Goal: Book appointment/travel/reservation

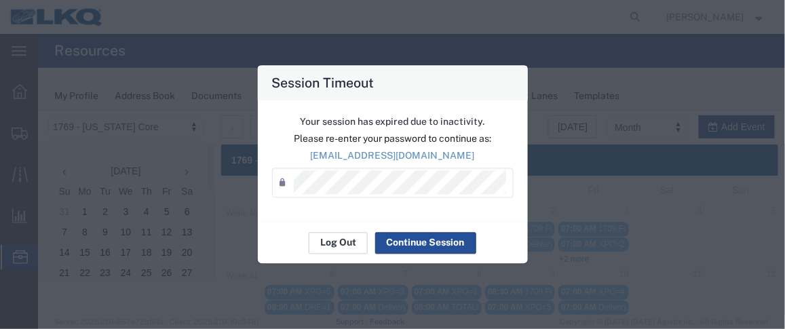
scroll to position [153, 0]
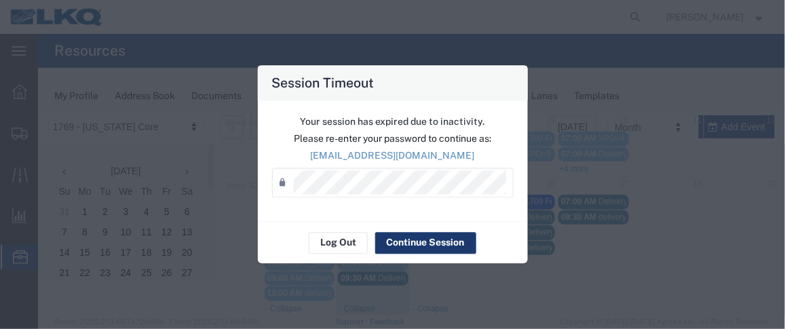
click at [413, 239] on button "Continue Session" at bounding box center [425, 243] width 101 height 22
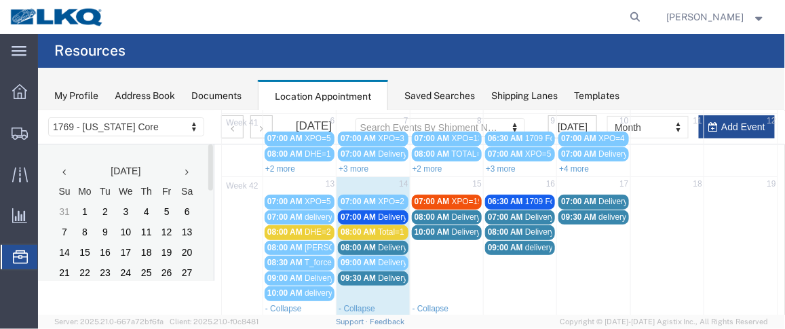
click at [360, 212] on span "07:00 AM" at bounding box center [357, 217] width 35 height 10
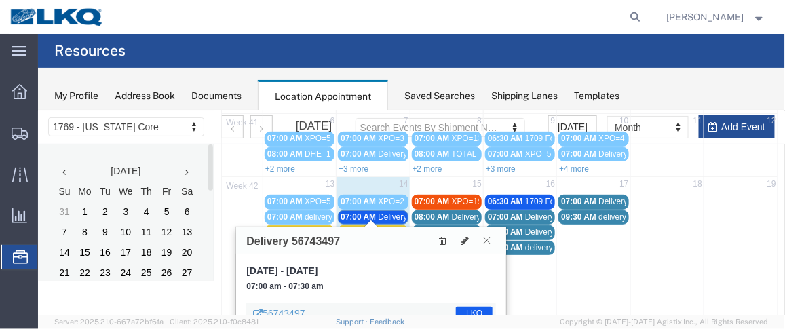
click at [590, 18] on agx-global-search at bounding box center [430, 17] width 434 height 34
click at [488, 240] on icon at bounding box center [486, 239] width 7 height 8
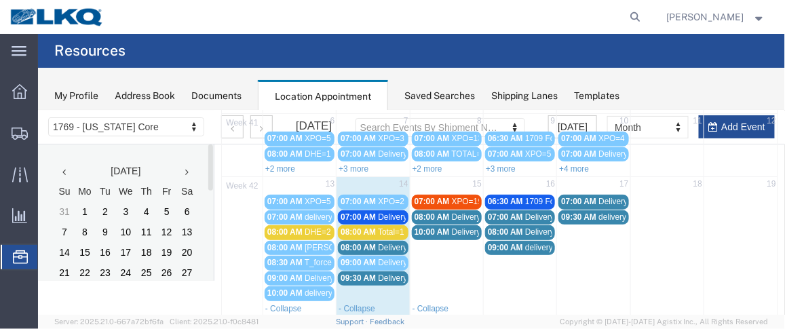
drag, startPoint x: 354, startPoint y: 273, endPoint x: 345, endPoint y: 276, distance: 9.5
click at [345, 276] on div "09:30 AM Delivery 56758987" at bounding box center [372, 278] width 64 height 10
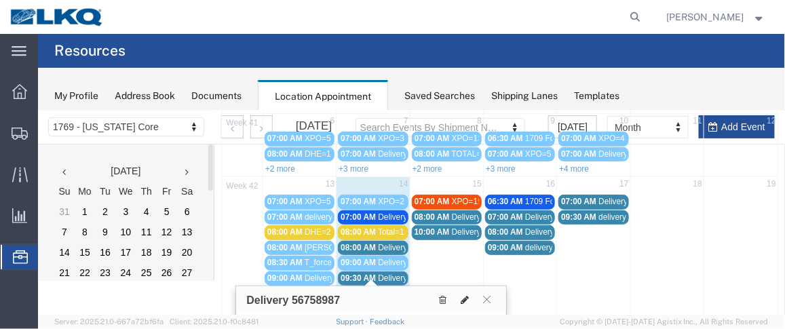
click at [468, 299] on icon at bounding box center [464, 300] width 8 height 10
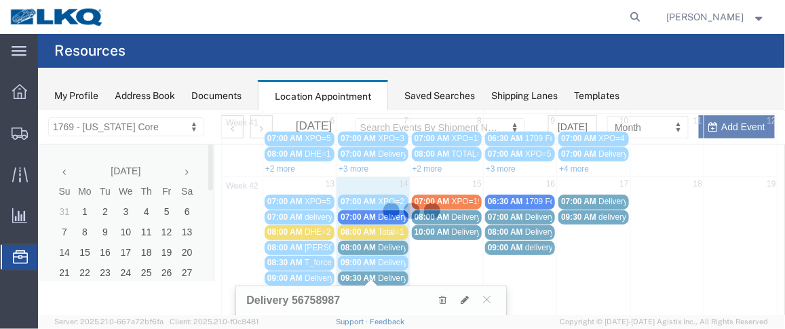
select select "1"
select select
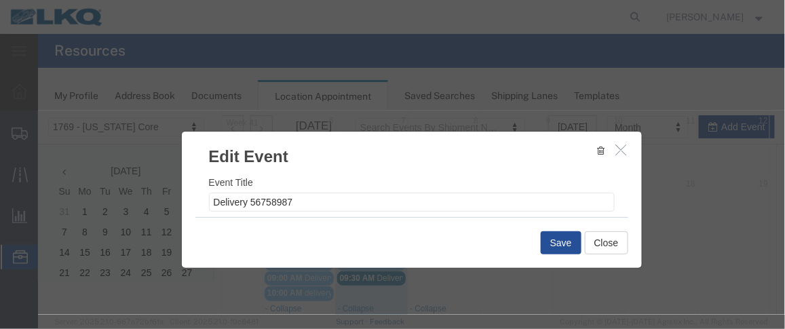
select select
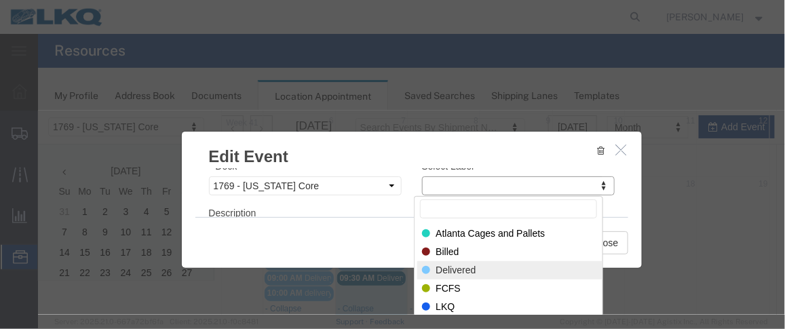
select select "40"
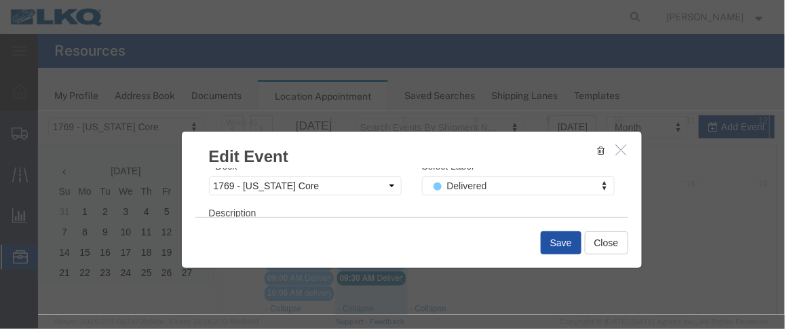
click at [547, 244] on button "Save" at bounding box center [560, 242] width 41 height 23
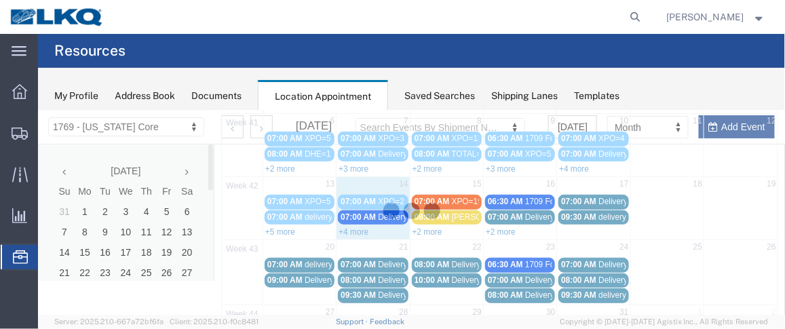
scroll to position [131, 0]
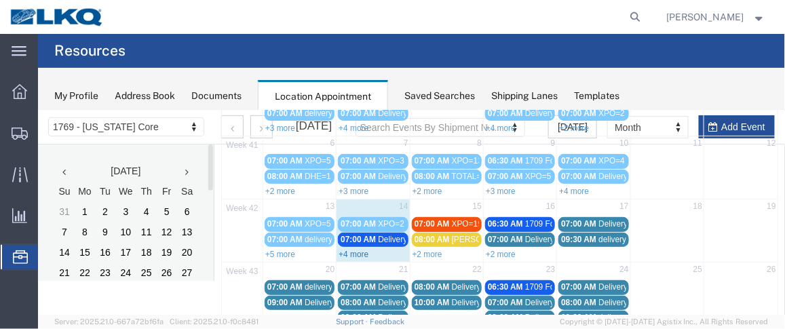
click at [361, 251] on link "+4 more" at bounding box center [353, 254] width 30 height 10
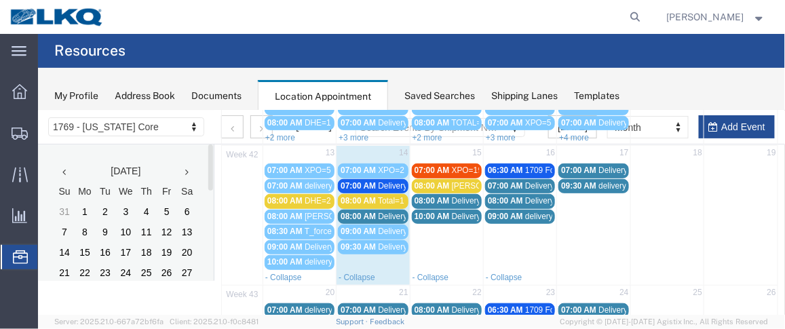
scroll to position [186, 0]
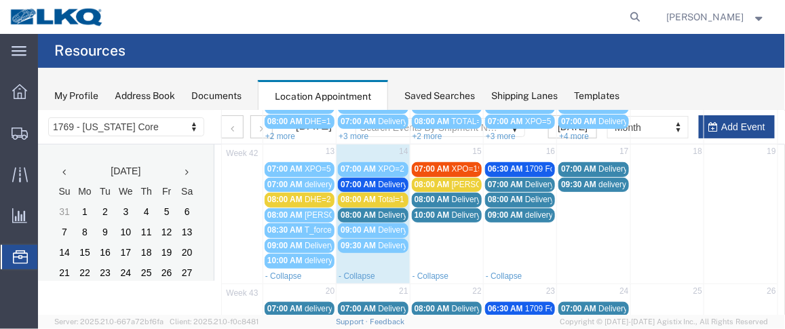
click at [432, 179] on span "08:00 AM" at bounding box center [431, 184] width 35 height 10
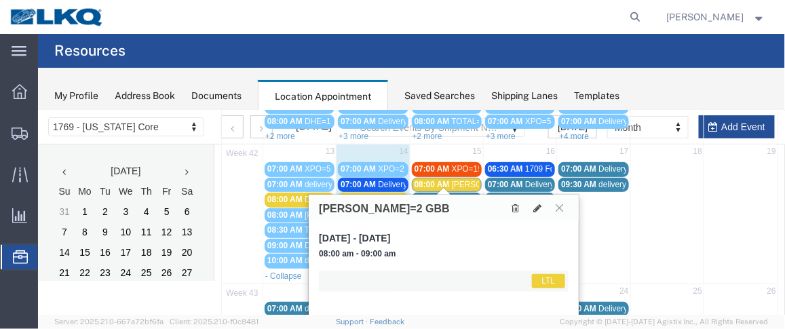
click at [553, 201] on button at bounding box center [559, 207] width 18 height 13
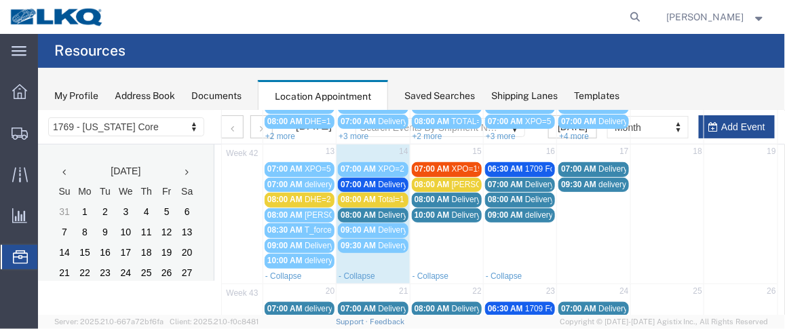
drag, startPoint x: 360, startPoint y: 196, endPoint x: 351, endPoint y: 195, distance: 9.6
click at [351, 195] on span "08:00 AM" at bounding box center [357, 199] width 35 height 10
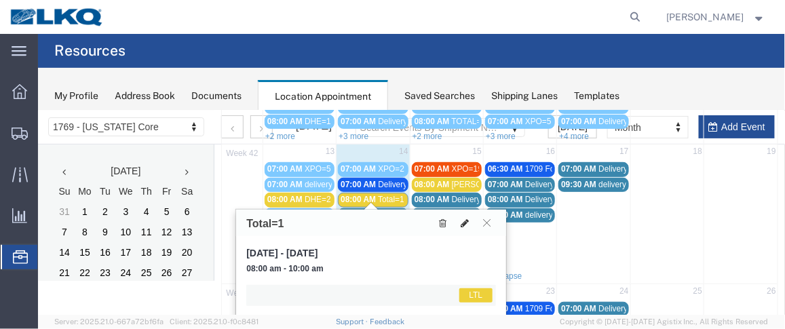
click at [464, 222] on icon at bounding box center [464, 223] width 8 height 10
select select "1"
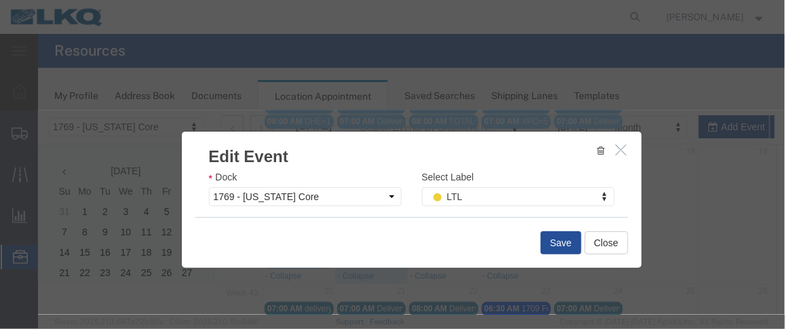
scroll to position [243, 0]
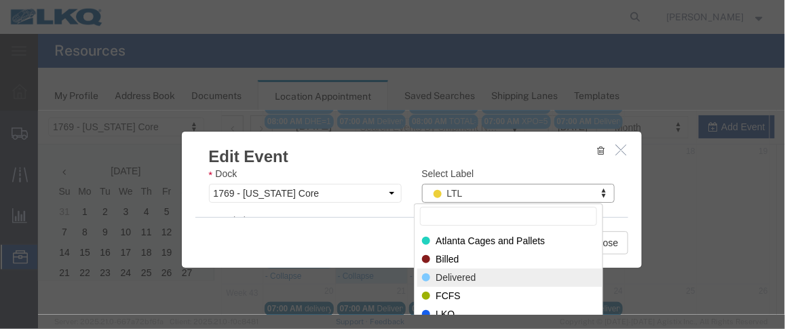
select select "40"
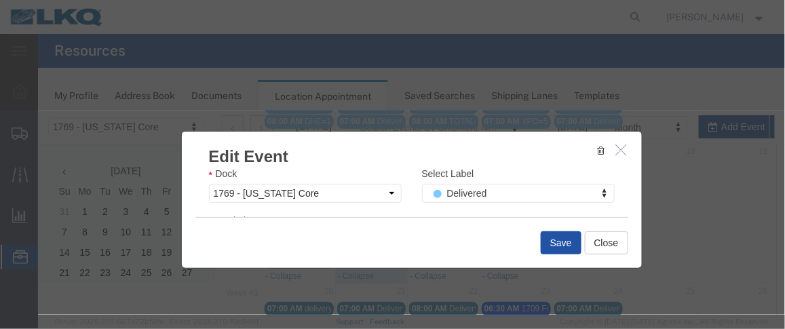
click at [563, 243] on button "Save" at bounding box center [560, 242] width 41 height 23
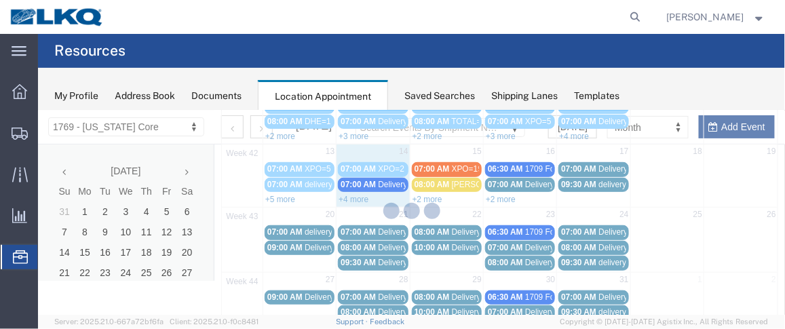
scroll to position [131, 0]
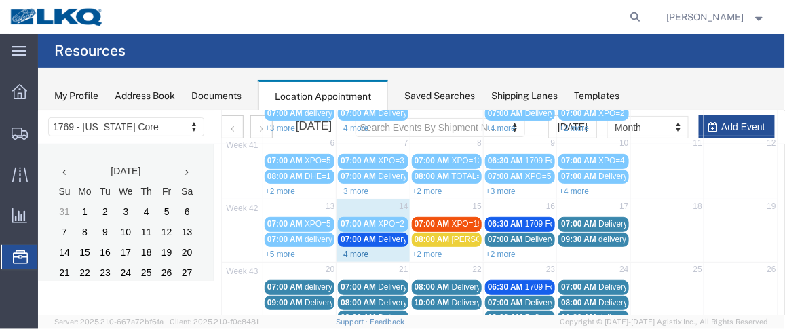
click at [356, 249] on link "+4 more" at bounding box center [353, 254] width 30 height 10
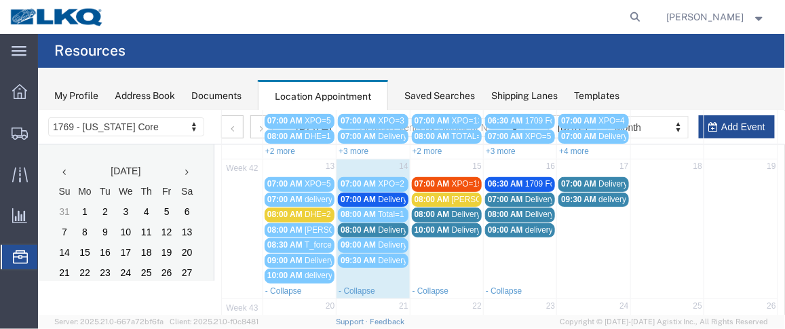
scroll to position [187, 0]
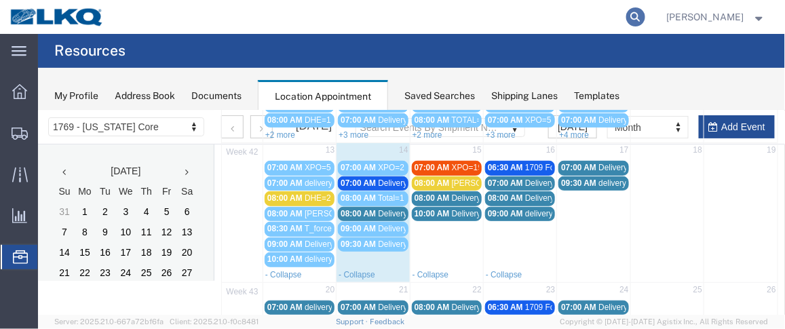
click at [640, 12] on icon at bounding box center [635, 16] width 19 height 19
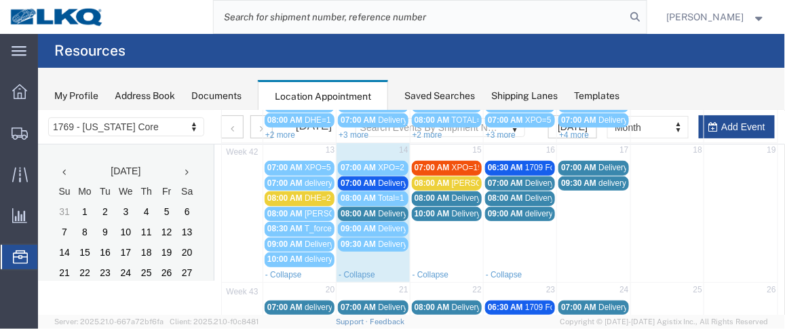
paste input "57125947"
type input "57125947"
click at [641, 14] on icon at bounding box center [635, 16] width 19 height 19
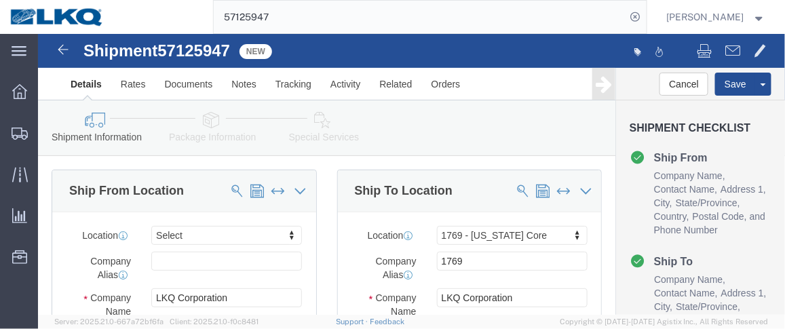
select select
select select "28716"
drag, startPoint x: 745, startPoint y: 43, endPoint x: 756, endPoint y: 3, distance: 42.1
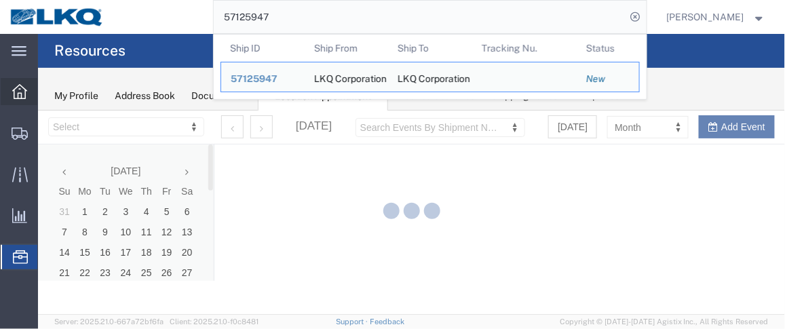
select select "28716"
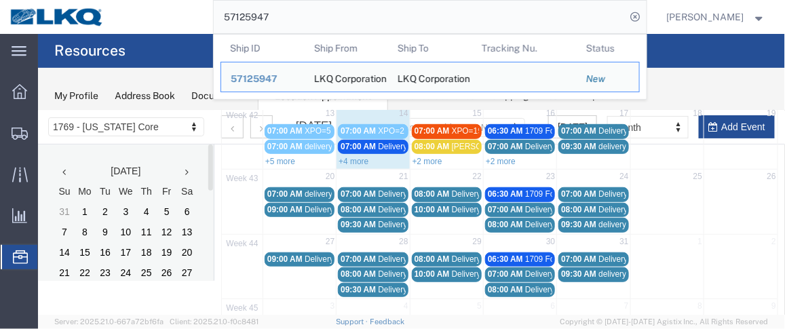
scroll to position [225, 0]
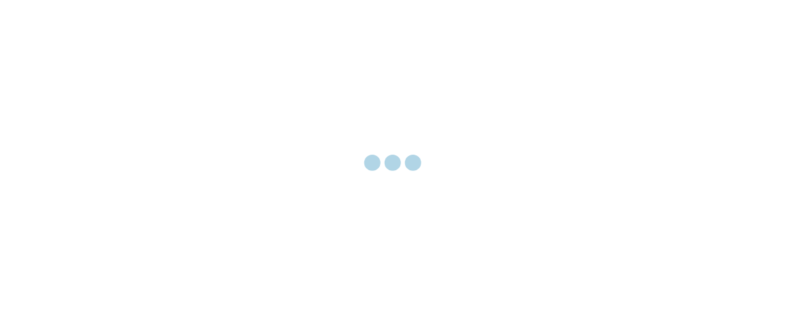
click at [751, 95] on div at bounding box center [392, 164] width 785 height 329
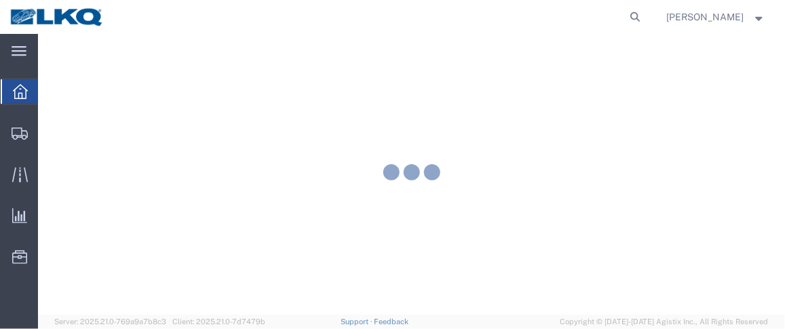
drag, startPoint x: 766, startPoint y: 1, endPoint x: 784, endPoint y: 221, distance: 221.3
click at [784, 221] on div at bounding box center [411, 174] width 747 height 281
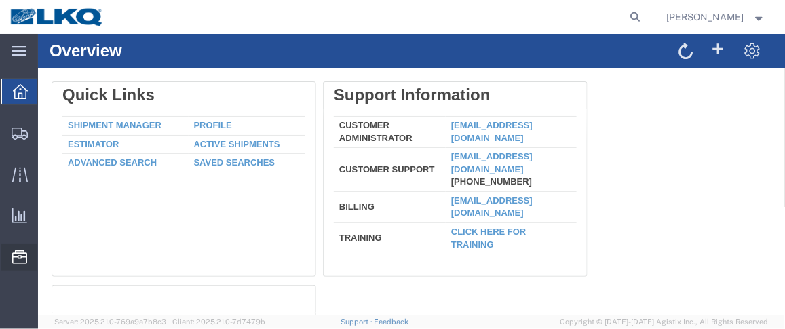
click at [0, 0] on span "Location Appointment" at bounding box center [0, 0] width 0 height 0
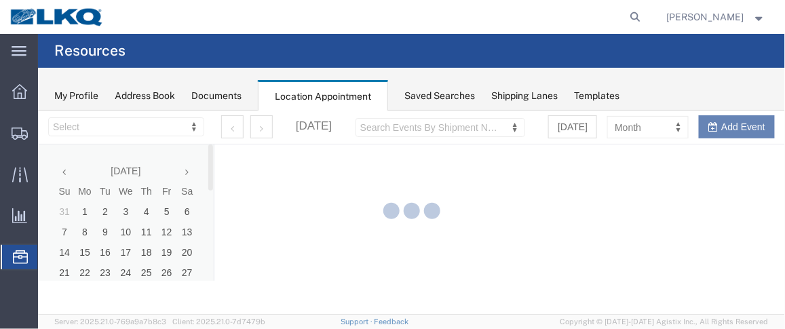
select select "28716"
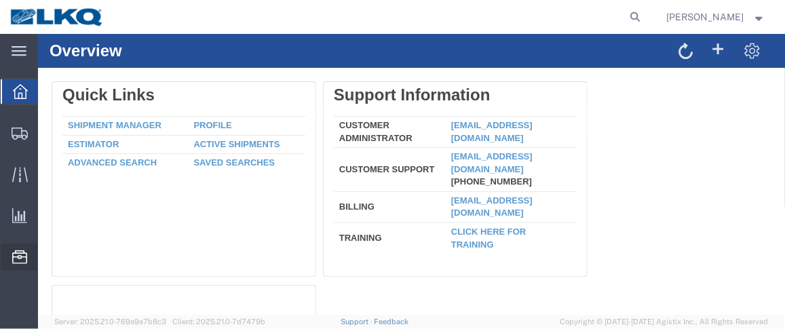
click at [0, 0] on span "Location Appointment" at bounding box center [0, 0] width 0 height 0
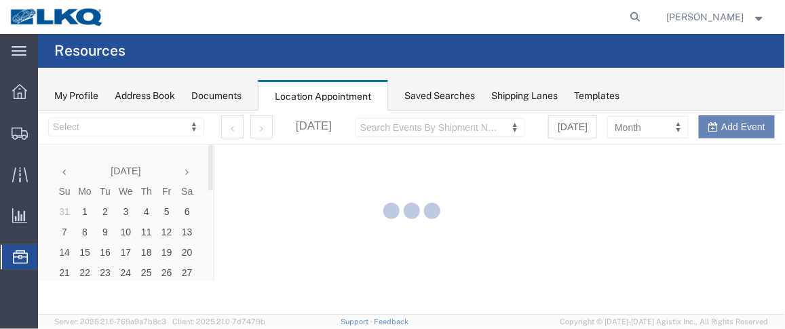
select select "28716"
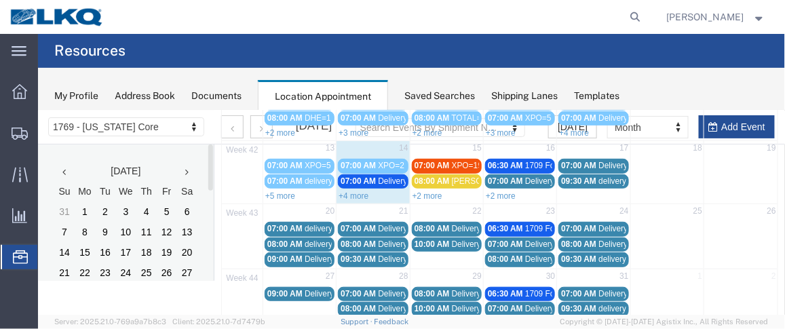
scroll to position [193, 0]
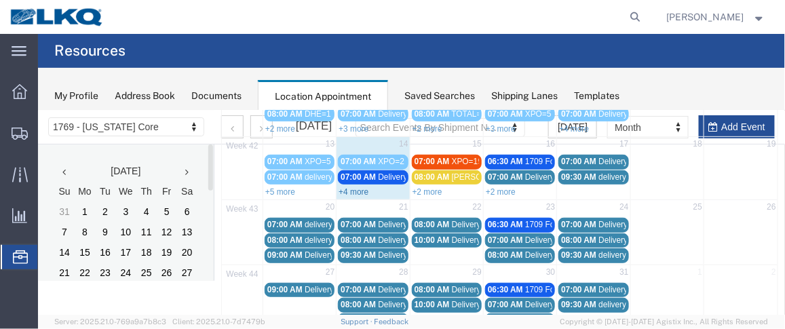
click at [347, 187] on link "+4 more" at bounding box center [353, 192] width 30 height 10
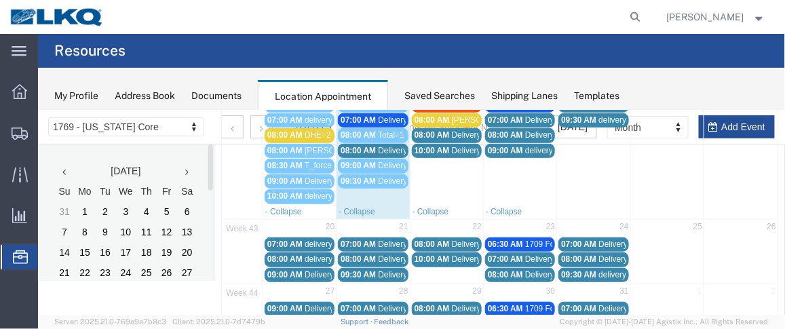
scroll to position [257, 0]
